Goal: Task Accomplishment & Management: Use online tool/utility

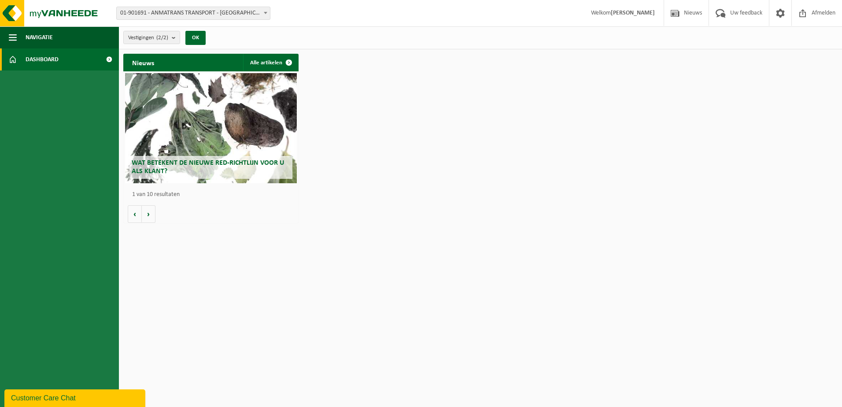
click at [202, 12] on span "01-901691 - ANMATRANS TRANSPORT - [GEOGRAPHIC_DATA]" at bounding box center [193, 13] width 153 height 12
select select "24740"
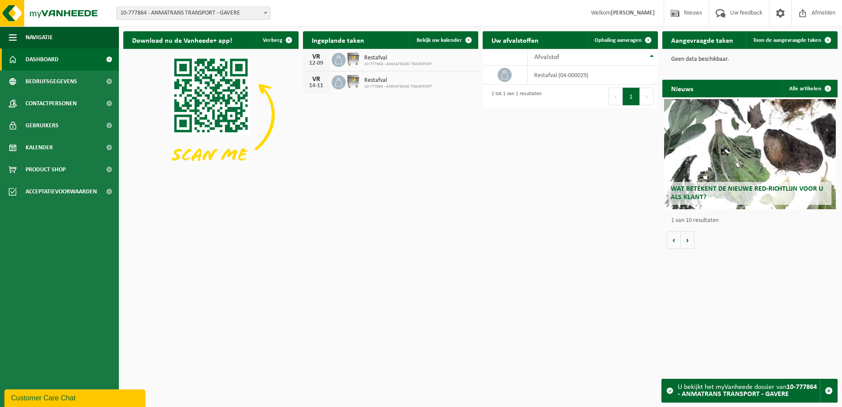
click at [45, 61] on span "Dashboard" at bounding box center [42, 59] width 33 height 22
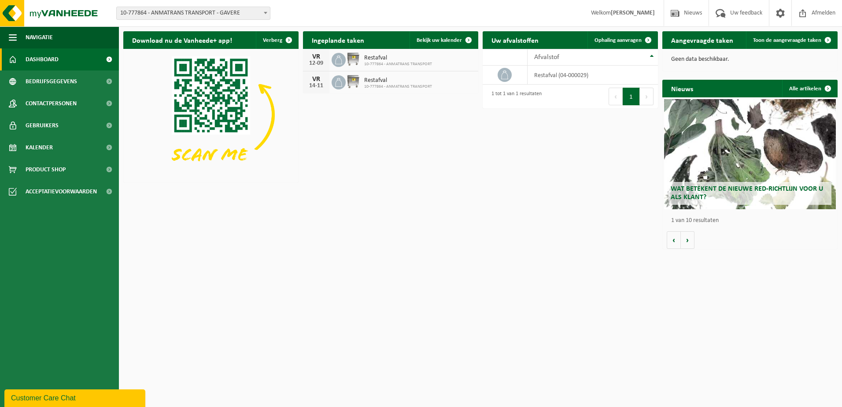
click at [357, 83] on img at bounding box center [353, 81] width 15 height 15
click at [363, 84] on div "Restafval 10-777864 - ANMATRANS TRANSPORT" at bounding box center [396, 83] width 72 height 14
drag, startPoint x: 363, startPoint y: 84, endPoint x: 322, endPoint y: 86, distance: 41.0
click at [322, 86] on div "14-11" at bounding box center [316, 86] width 18 height 6
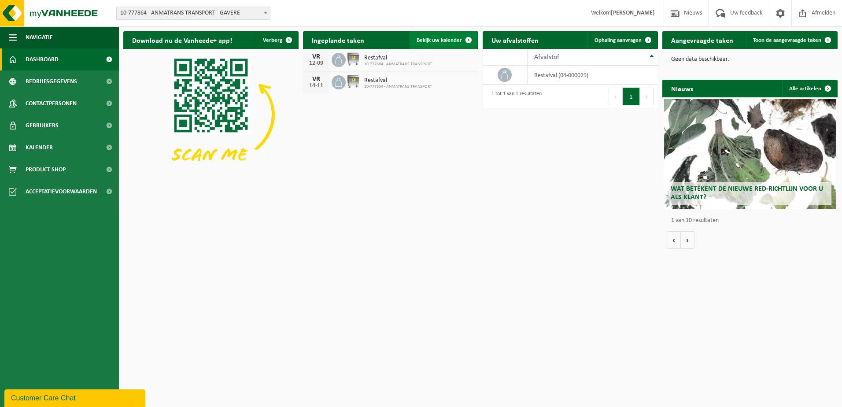
click at [468, 38] on span at bounding box center [469, 40] width 18 height 18
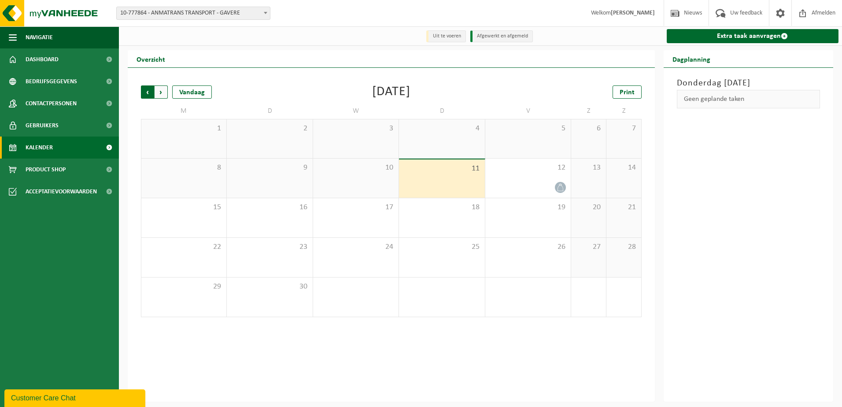
click at [163, 93] on span "Volgende" at bounding box center [161, 91] width 13 height 13
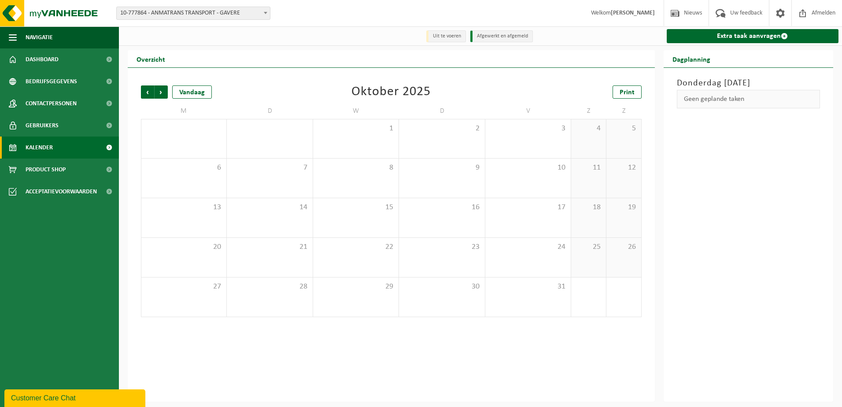
click at [163, 93] on span "Volgende" at bounding box center [161, 91] width 13 height 13
click at [831, 15] on span "Afmelden" at bounding box center [824, 13] width 28 height 26
